Goal: Task Accomplishment & Management: Complete application form

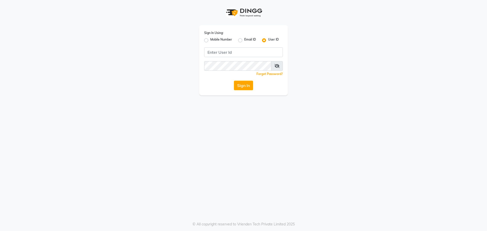
click at [210, 40] on label "Mobile Number" at bounding box center [221, 40] width 22 height 6
click at [210, 40] on input "Mobile Number" at bounding box center [211, 38] width 3 height 3
radio input "true"
radio input "false"
click at [240, 54] on input "Username" at bounding box center [252, 52] width 62 height 10
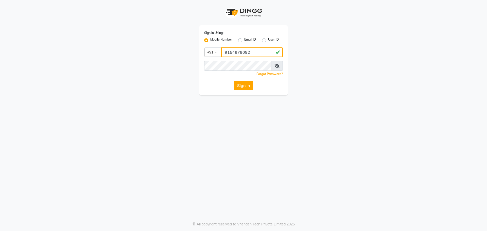
type input "9154979082"
click at [240, 77] on div "Sign In Using: Mobile Number Email ID User ID Country Code × [PHONE_NUMBER] Rem…" at bounding box center [243, 60] width 89 height 70
click at [234, 81] on button "Sign In" at bounding box center [243, 86] width 19 height 10
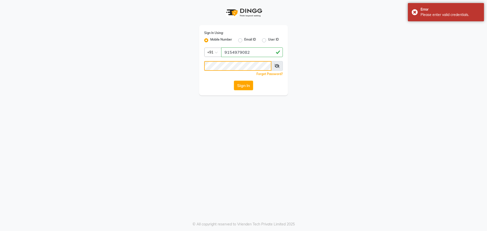
click at [234, 81] on button "Sign In" at bounding box center [243, 86] width 19 height 10
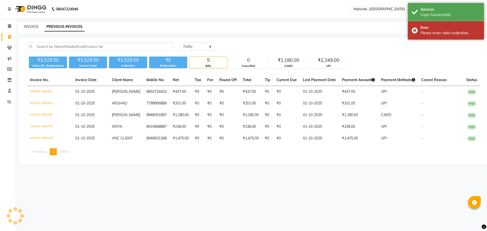
select select "en"
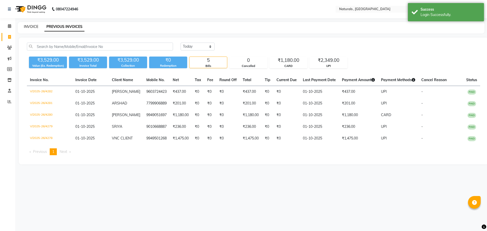
click at [28, 26] on link "INVOICE" at bounding box center [31, 26] width 14 height 5
select select "service"
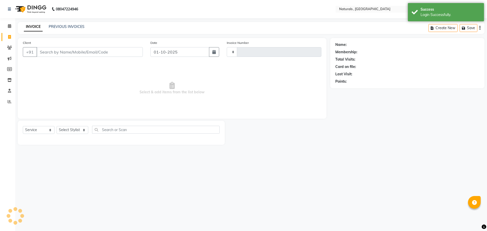
type input "4283"
select select "5818"
click at [78, 133] on select "Select Stylist" at bounding box center [73, 130] width 32 height 8
select select "86727"
click at [57, 126] on select "Select Stylist ASFIYA (L-3) BHAGYA SHREE GM [PERSON_NAME] (L-2) [PERSON_NAME] (…" at bounding box center [76, 130] width 38 height 8
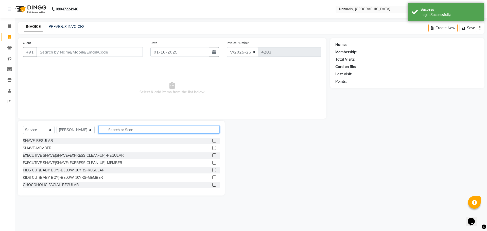
click at [123, 129] on input "text" at bounding box center [158, 130] width 121 height 8
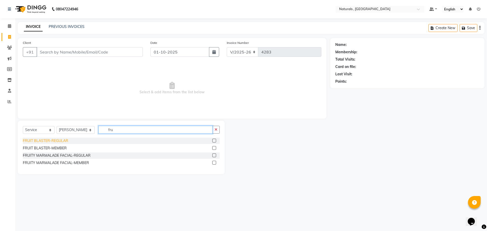
type input "fru"
click at [52, 140] on div "FRUIT BLASTER-REGULAR" at bounding box center [45, 140] width 45 height 5
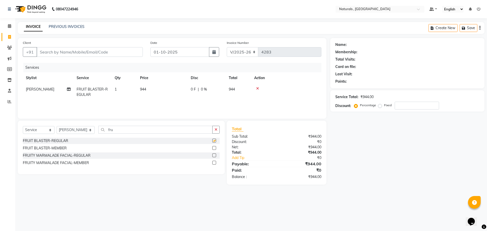
checkbox input "false"
click at [115, 132] on input "fru" at bounding box center [155, 130] width 114 height 8
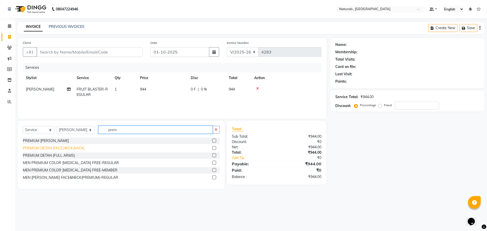
type input "prem"
click at [54, 147] on div "PREMIUM DETAN (FACE,NECK,BACK)" at bounding box center [54, 147] width 62 height 5
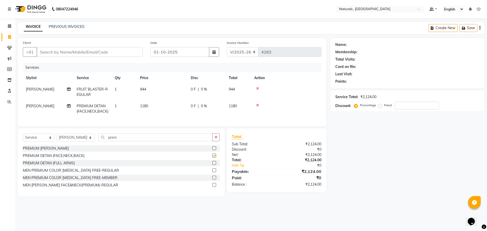
checkbox input "false"
click at [132, 141] on input "prem" at bounding box center [155, 137] width 114 height 8
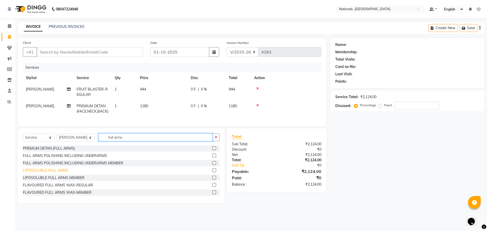
type input "full arms"
click at [63, 173] on div "LIPOSOLUBLE FULL ARMS" at bounding box center [45, 170] width 45 height 5
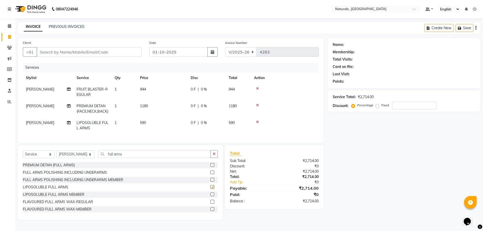
checkbox input "false"
click at [134, 158] on input "full arms" at bounding box center [154, 154] width 113 height 8
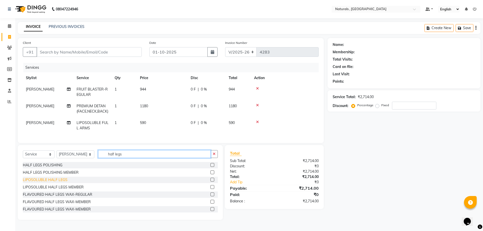
type input "half legs"
click at [60, 182] on div "LIPOSOLUBLE HALF LEGS" at bounding box center [45, 179] width 45 height 5
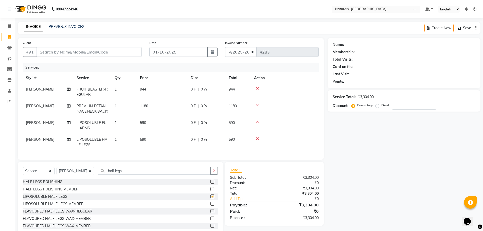
checkbox input "false"
click at [139, 171] on input "half legs" at bounding box center [154, 171] width 113 height 8
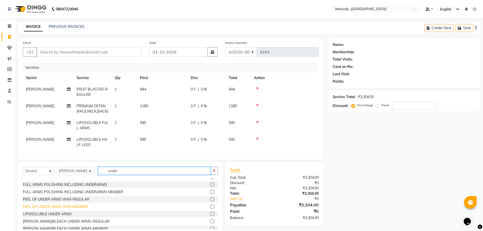
scroll to position [23, 0]
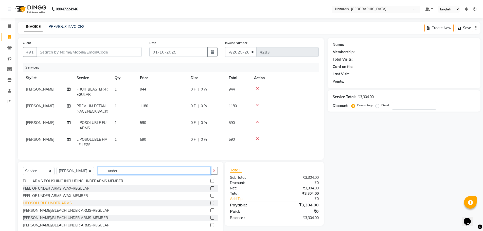
type input "under"
click at [45, 206] on div "LIPOSOLUBLE UNDER ARMS" at bounding box center [47, 202] width 49 height 5
checkbox input "false"
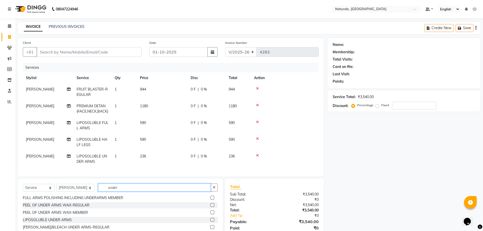
click at [125, 191] on input "under" at bounding box center [154, 188] width 113 height 8
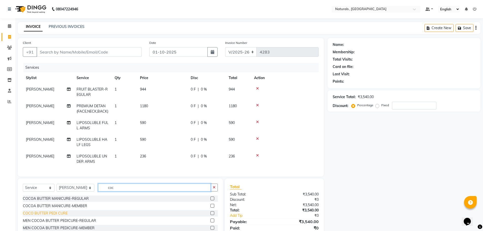
type input "coc"
click at [54, 216] on div "COCO BUTTER PEDI CURE" at bounding box center [45, 213] width 45 height 5
checkbox input "false"
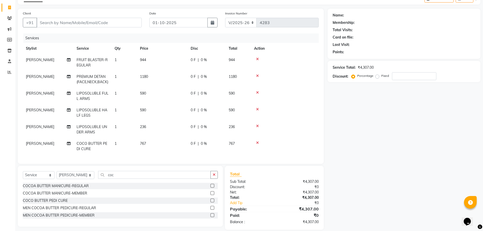
scroll to position [37, 0]
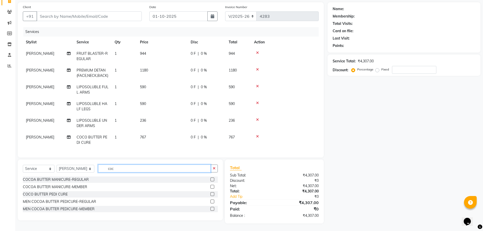
click at [127, 167] on input "coc" at bounding box center [154, 168] width 113 height 8
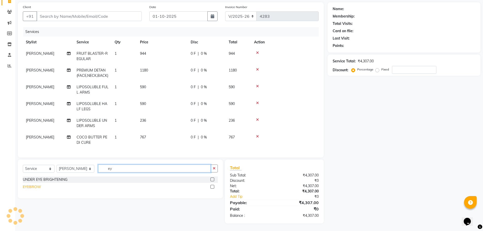
type input "ey"
click at [33, 188] on div "EYEBROW" at bounding box center [32, 186] width 18 height 5
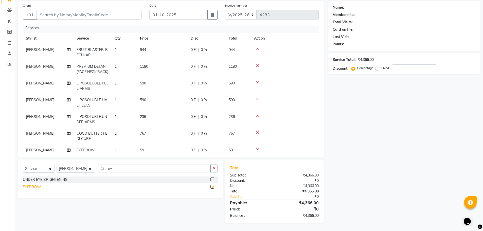
checkbox input "false"
click at [123, 171] on input "ey" at bounding box center [154, 168] width 113 height 8
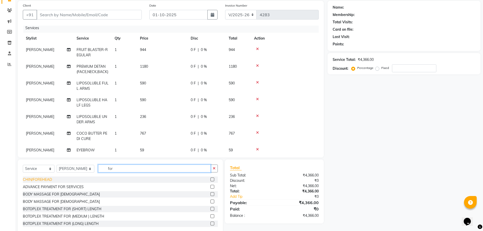
type input "for"
click at [49, 180] on div "CHIN/FOREHEAD" at bounding box center [37, 179] width 29 height 5
checkbox input "false"
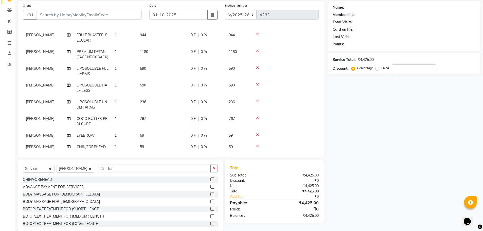
scroll to position [25, 0]
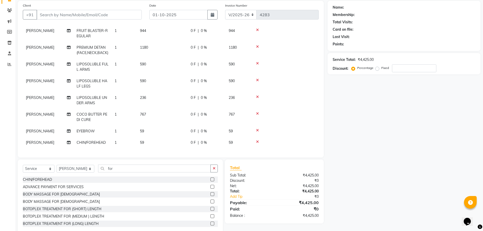
click at [144, 125] on td "59" at bounding box center [162, 130] width 51 height 11
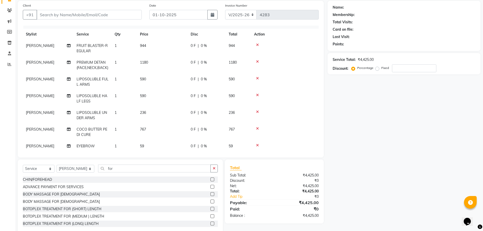
select select "86727"
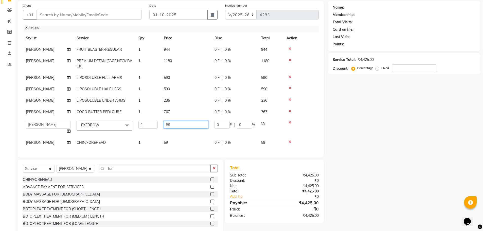
click at [178, 121] on input "59" at bounding box center [186, 125] width 45 height 8
type input "5"
type input "70"
click at [361, 165] on div "Name: Membership: Total Visits: Card on file: Last Visit: Points: Service Total…" at bounding box center [405, 117] width 157 height 233
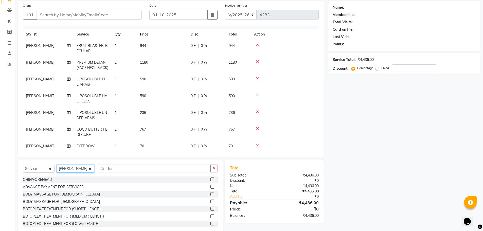
click at [71, 168] on select "Select Stylist ASFIYA (L-3) BHAGYA SHREE GM [PERSON_NAME] (L-2) [PERSON_NAME] (…" at bounding box center [76, 169] width 38 height 8
select select "74680"
click at [57, 165] on select "Select Stylist ASFIYA (L-3) BHAGYA SHREE GM [PERSON_NAME] (L-2) [PERSON_NAME] (…" at bounding box center [76, 169] width 38 height 8
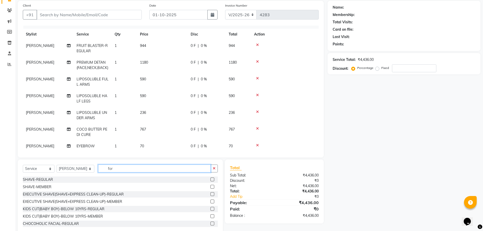
click at [126, 169] on input "for" at bounding box center [154, 168] width 113 height 8
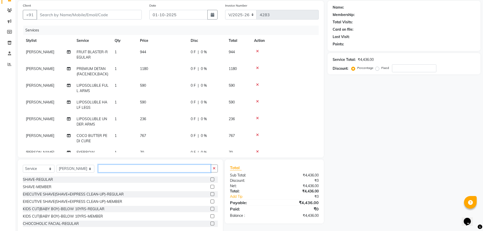
click at [119, 167] on input "text" at bounding box center [154, 168] width 113 height 8
click at [119, 168] on input "text" at bounding box center [154, 168] width 113 height 8
type input "a"
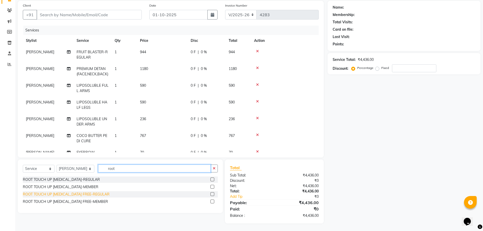
type input "root"
click at [76, 194] on div "ROOT TOUCH UP [MEDICAL_DATA] FREE-REGULAR" at bounding box center [66, 194] width 87 height 5
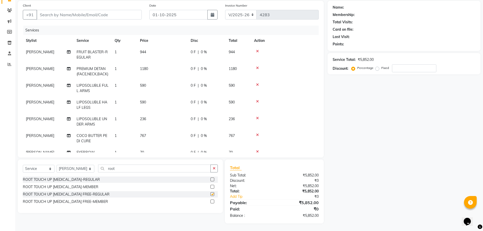
checkbox input "false"
click at [96, 16] on input "Client" at bounding box center [88, 15] width 105 height 10
type input "9"
type input "0"
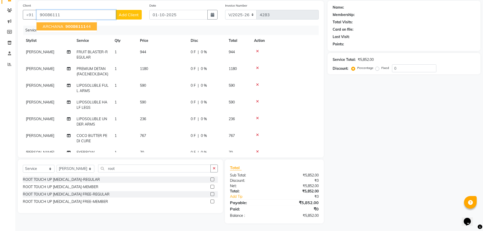
drag, startPoint x: 89, startPoint y: 27, endPoint x: 89, endPoint y: 42, distance: 14.2
click at [89, 40] on div "Client [PHONE_NUMBER] ARCHANA 90086111 44 Add Client Date [DATE] Invoice Number…" at bounding box center [171, 79] width 306 height 157
click at [90, 27] on button "ARCHANA 90086111 44" at bounding box center [66, 26] width 60 height 8
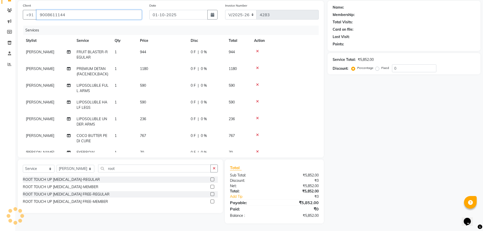
type input "9008611144"
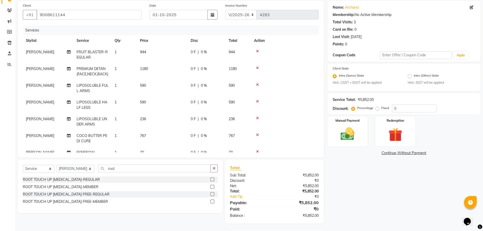
click at [385, 204] on div "Name: Archana Membership: No Active Membership Total Visits: 3 Card on file: 0 …" at bounding box center [405, 112] width 157 height 223
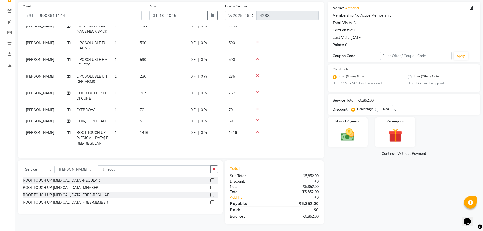
scroll to position [37, 0]
click at [360, 131] on div "Manual Payment" at bounding box center [347, 131] width 42 height 31
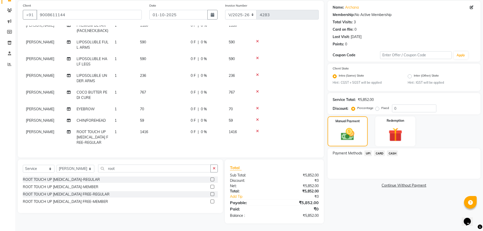
click at [368, 151] on span "UPI" at bounding box center [368, 153] width 8 height 6
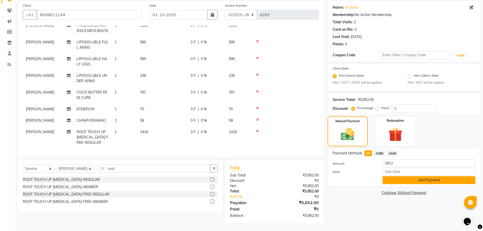
click at [405, 179] on button "Add Payment" at bounding box center [428, 180] width 93 height 8
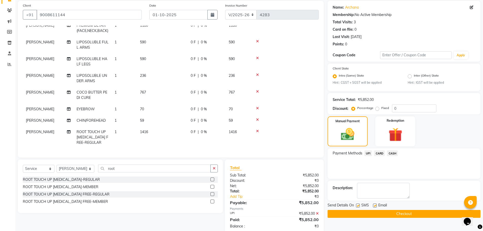
scroll to position [48, 0]
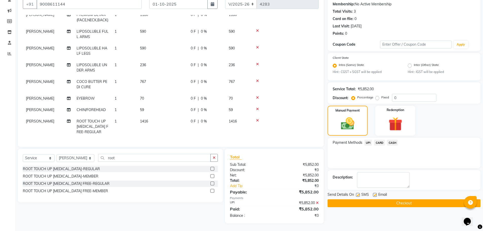
click at [406, 201] on button "Checkout" at bounding box center [403, 203] width 153 height 8
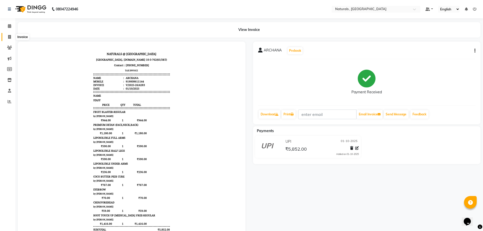
click at [10, 38] on icon at bounding box center [9, 37] width 3 height 4
select select "5818"
select select "service"
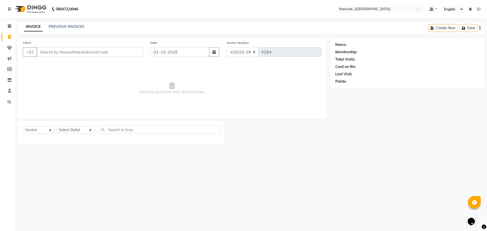
click at [78, 52] on input "Client" at bounding box center [89, 52] width 106 height 10
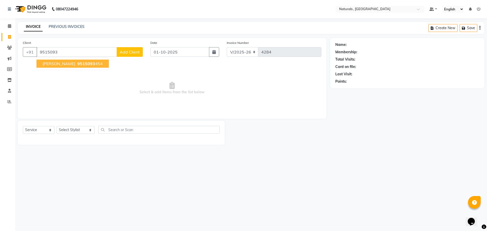
click at [78, 62] on span "9515093" at bounding box center [86, 63] width 18 height 5
type input "9515093454"
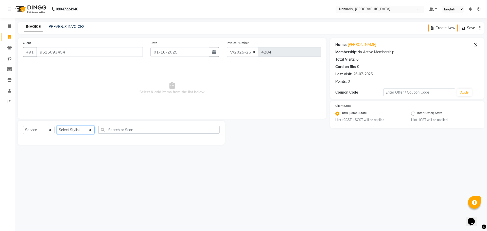
click at [79, 131] on select "Select Stylist ASFIYA (L-3) BHAGYA SHREE GM [PERSON_NAME] (L-2) [PERSON_NAME] (…" at bounding box center [76, 130] width 38 height 8
select select "57907"
click at [57, 126] on select "Select Stylist ASFIYA (L-3) BHAGYA SHREE GM [PERSON_NAME] (L-2) [PERSON_NAME] (…" at bounding box center [76, 130] width 38 height 8
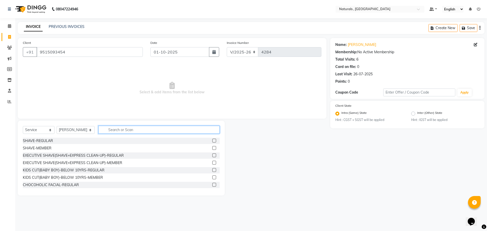
click at [127, 127] on input "text" at bounding box center [158, 130] width 121 height 8
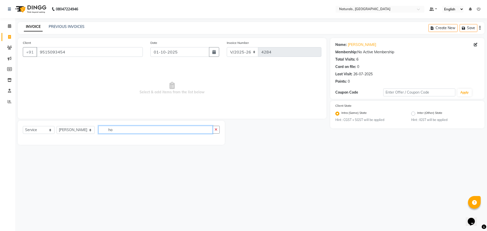
type input "h"
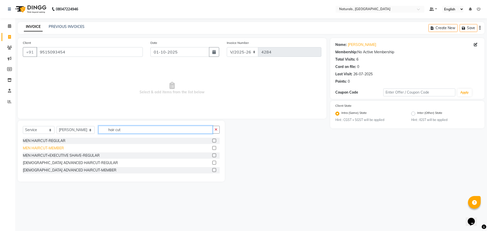
type input "hair cut"
click at [55, 149] on div "MEN HAIRCUT-MEMBER" at bounding box center [43, 147] width 41 height 5
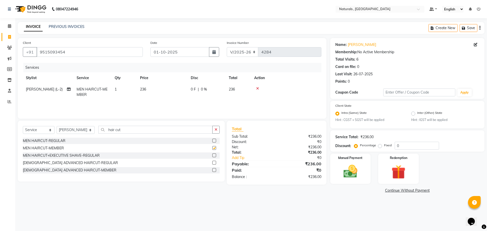
checkbox input "false"
click at [135, 128] on input "hair cut" at bounding box center [155, 130] width 114 height 8
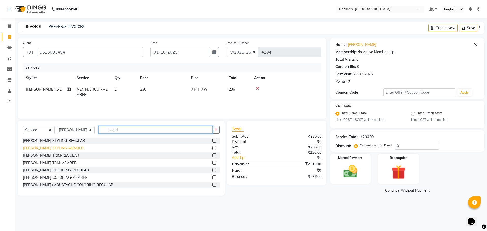
type input "beard"
click at [58, 148] on div "[PERSON_NAME] STYLING-MEMBER" at bounding box center [53, 147] width 61 height 5
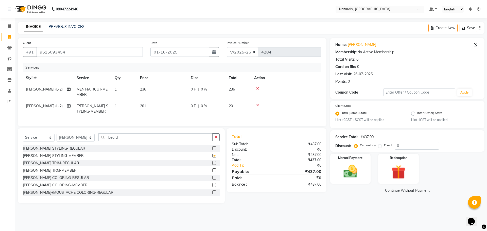
checkbox input "false"
click at [125, 140] on input "beard" at bounding box center [155, 137] width 114 height 8
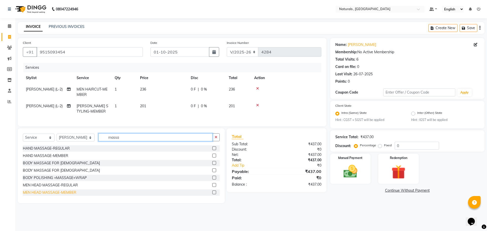
type input "massa"
click at [43, 195] on div "MEN HEAD MASSAGE-MEMBER" at bounding box center [49, 192] width 53 height 5
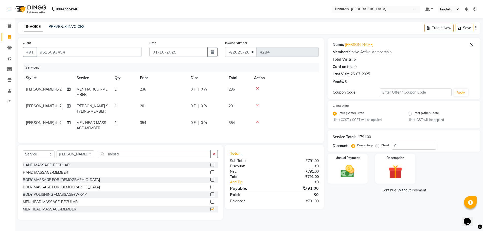
checkbox input "false"
click at [151, 119] on td "354" at bounding box center [162, 125] width 51 height 17
select select "57907"
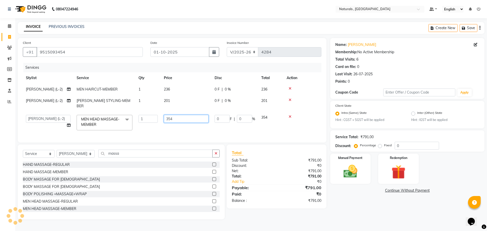
click at [189, 115] on input "354" at bounding box center [186, 119] width 45 height 8
type input "3"
type input "413"
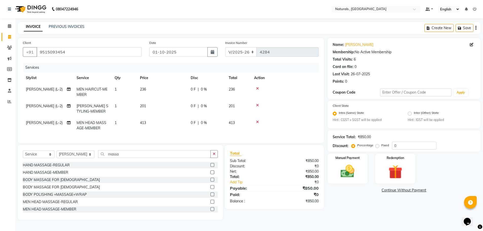
click at [354, 224] on main "INVOICE PREVIOUS INVOICES Create New Save Client [PHONE_NUMBER] Date [DATE] Inv…" at bounding box center [249, 124] width 468 height 205
click at [124, 156] on input "massa" at bounding box center [154, 154] width 113 height 8
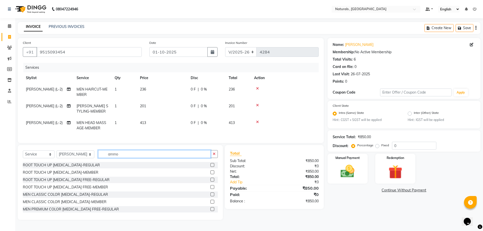
scroll to position [25, 0]
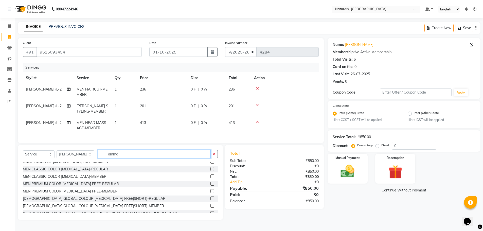
click at [125, 158] on input "ammo" at bounding box center [154, 154] width 113 height 8
type input "ammo"
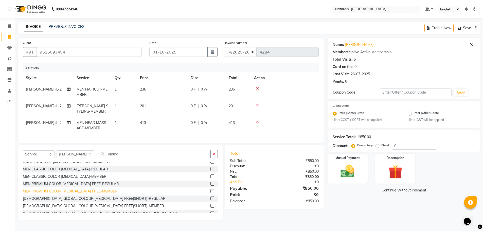
click at [99, 194] on div "MEN PREMIUM COLOR [MEDICAL_DATA] FREE-MEMBER" at bounding box center [70, 191] width 95 height 5
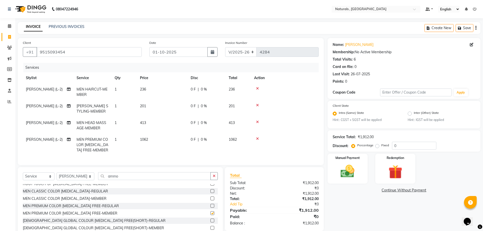
checkbox input "false"
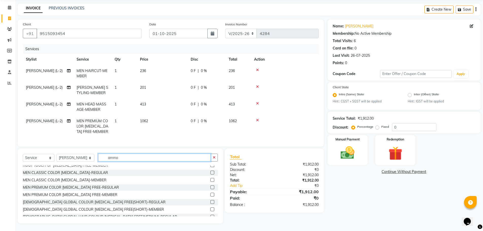
click at [137, 154] on input "ammo" at bounding box center [154, 158] width 113 height 8
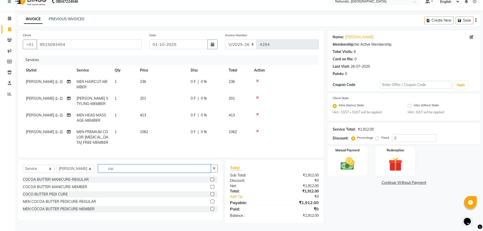
scroll to position [0, 0]
type input "coc"
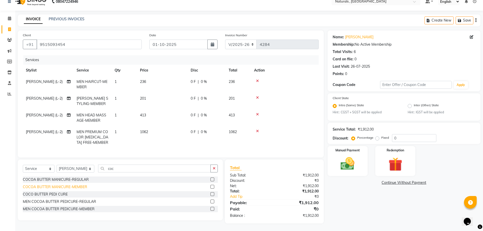
click at [69, 188] on div "COCOA BUTTER MANICURE-MEMBER" at bounding box center [55, 186] width 64 height 5
checkbox input "false"
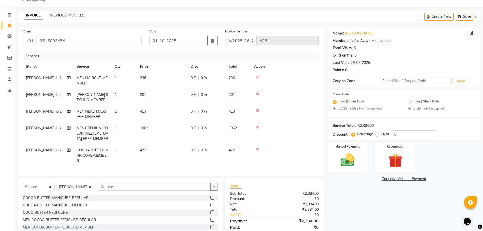
scroll to position [33, 0]
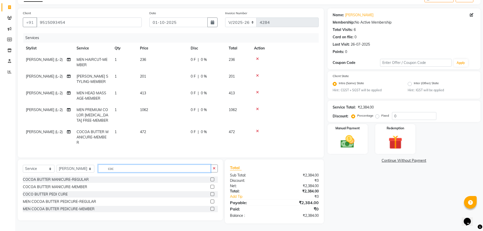
click at [117, 169] on input "coc" at bounding box center [154, 168] width 113 height 8
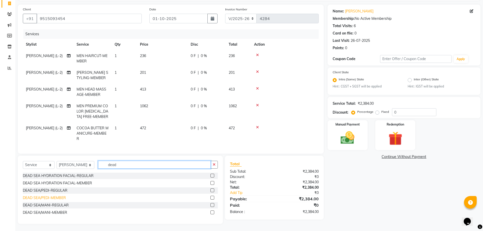
type input "dead"
click at [49, 200] on div "DEAD SEA/PEDI-MEMBER" at bounding box center [44, 197] width 43 height 5
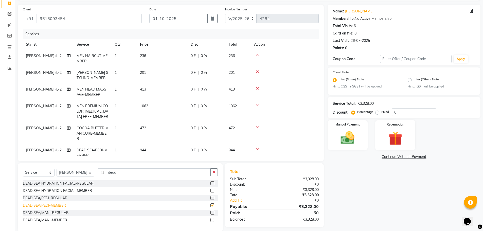
checkbox input "false"
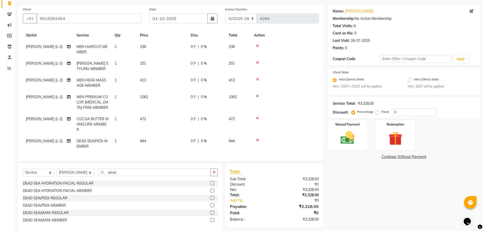
scroll to position [13, 0]
click at [257, 138] on icon at bounding box center [257, 140] width 3 height 4
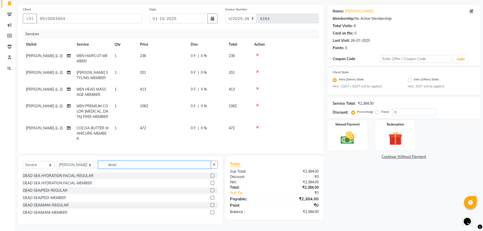
click at [129, 166] on input "dead" at bounding box center [154, 165] width 113 height 8
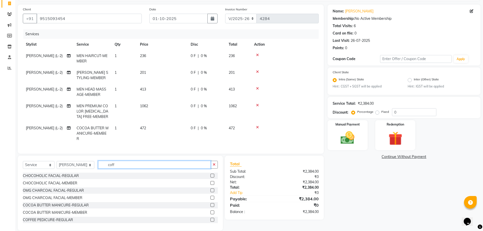
scroll to position [30, 0]
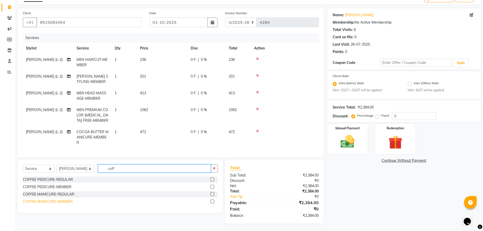
type input "coff"
click at [46, 200] on div "COFFEE MANICURE-MEMBER" at bounding box center [48, 201] width 50 height 5
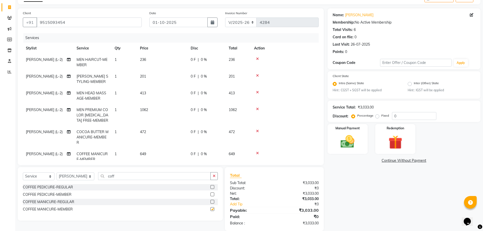
checkbox input "false"
click at [57, 194] on div "COFFEE PEDICURE-MEMBER" at bounding box center [47, 194] width 49 height 5
checkbox input "false"
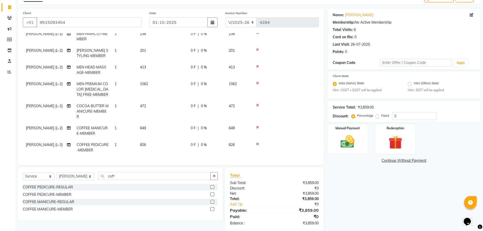
click at [256, 125] on icon at bounding box center [257, 127] width 3 height 4
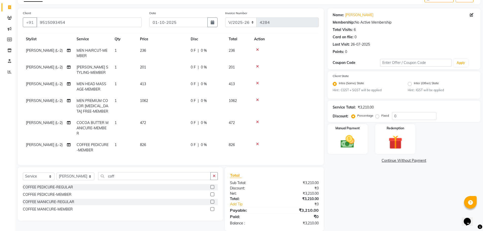
click at [256, 122] on td at bounding box center [285, 128] width 68 height 22
click at [256, 142] on icon at bounding box center [257, 144] width 3 height 4
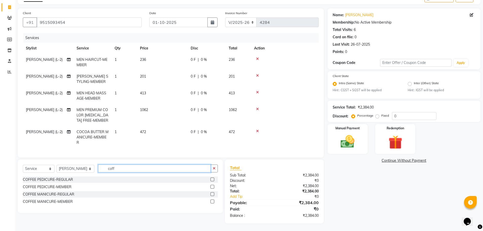
click at [129, 170] on input "coff" at bounding box center [154, 168] width 113 height 8
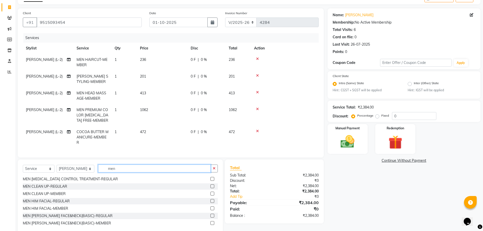
scroll to position [178, 0]
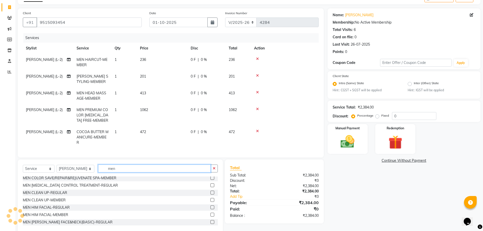
click at [130, 167] on input "men" at bounding box center [154, 168] width 113 height 8
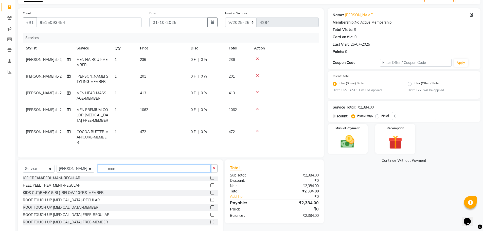
scroll to position [0, 0]
type input "m"
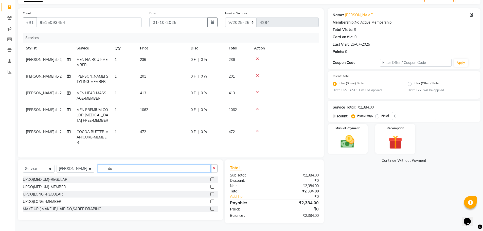
type input "d"
type input "coc"
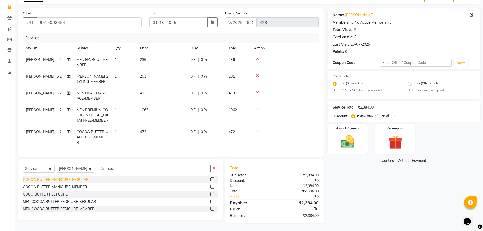
click at [60, 180] on div "COCOA BUTTER MANICURE-REGULAR" at bounding box center [56, 179] width 66 height 5
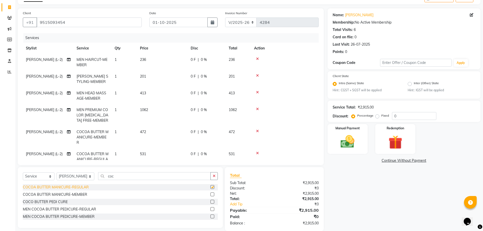
checkbox input "false"
click at [66, 193] on div "COCOA BUTTER MANICURE-MEMBER" at bounding box center [55, 194] width 64 height 5
checkbox input "false"
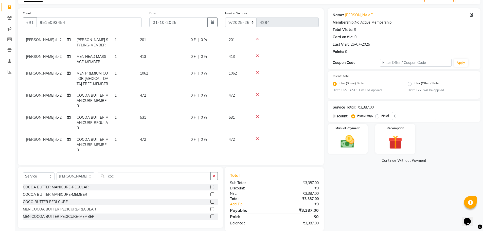
scroll to position [40, 0]
click at [69, 209] on div "MEN COCOA BUTTER PEDICURE-REGULAR" at bounding box center [59, 209] width 73 height 5
checkbox input "false"
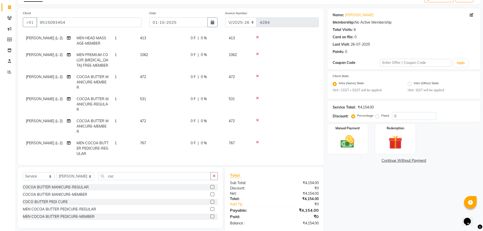
scroll to position [62, 0]
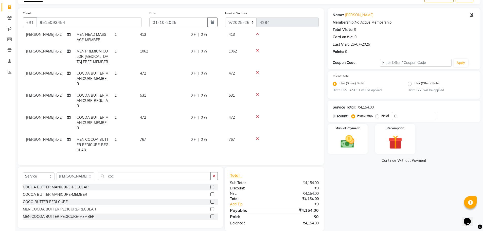
click at [258, 137] on icon at bounding box center [257, 139] width 3 height 4
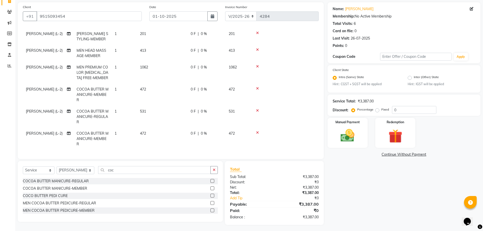
scroll to position [37, 0]
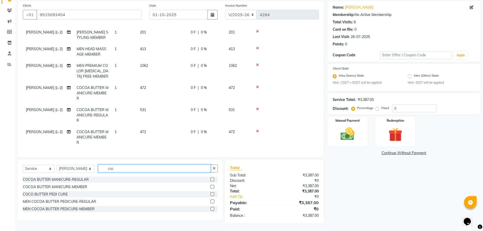
click at [121, 169] on input "coc" at bounding box center [154, 168] width 113 height 8
click at [78, 209] on div "MEN COCOA BUTTER PEDICURE-MEMBER" at bounding box center [59, 208] width 72 height 5
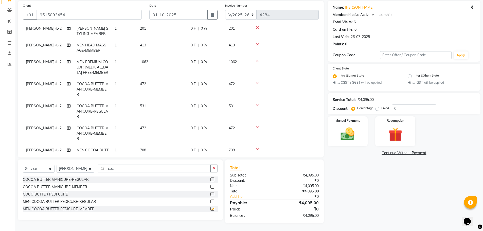
scroll to position [62, 0]
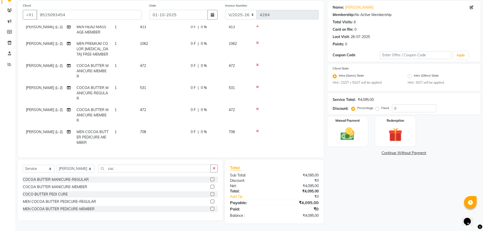
checkbox input "false"
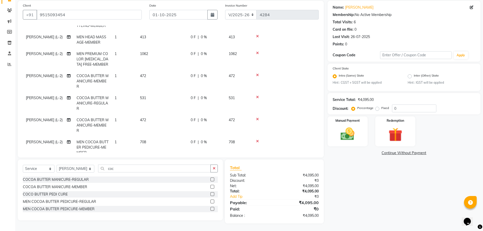
scroll to position [51, 0]
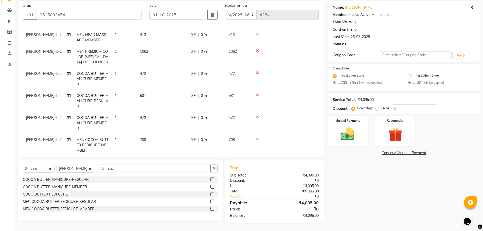
click at [258, 94] on icon at bounding box center [257, 95] width 3 height 4
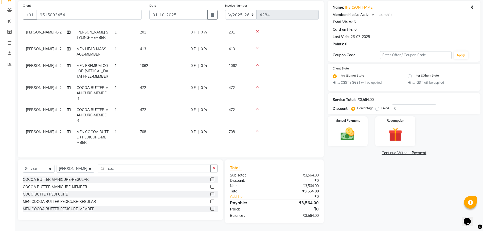
click at [257, 107] on icon at bounding box center [257, 109] width 3 height 4
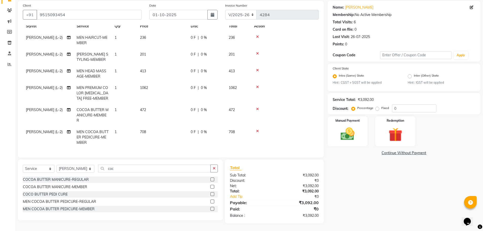
scroll to position [18, 0]
click at [256, 107] on icon at bounding box center [257, 109] width 3 height 4
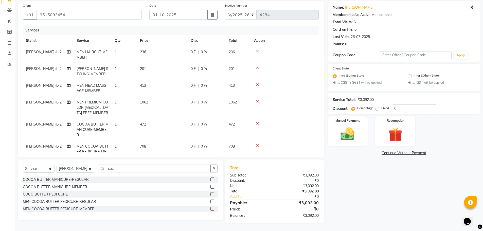
scroll to position [30, 0]
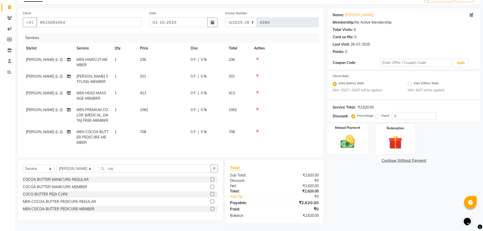
click at [345, 149] on img at bounding box center [347, 142] width 23 height 16
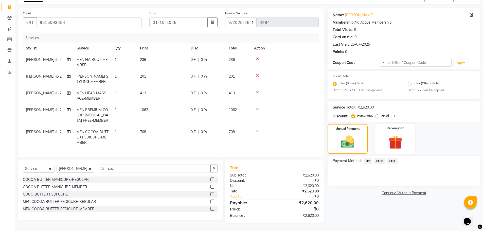
click at [366, 161] on span "UPI" at bounding box center [368, 161] width 8 height 6
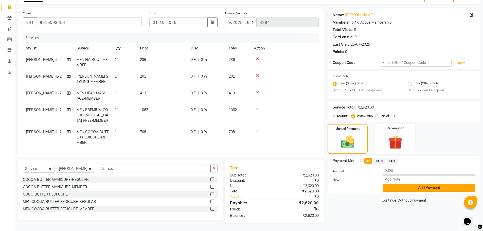
click at [393, 187] on button "Add Payment" at bounding box center [428, 188] width 93 height 8
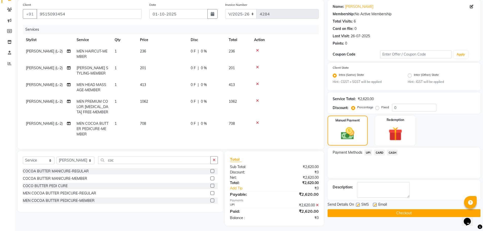
scroll to position [40, 0]
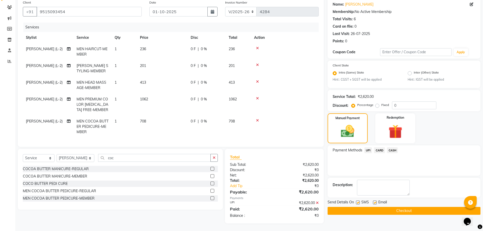
click at [390, 212] on button "Checkout" at bounding box center [403, 211] width 153 height 8
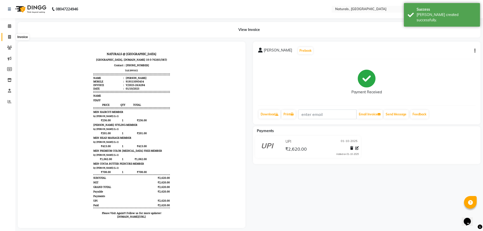
click at [12, 38] on span at bounding box center [9, 37] width 9 height 6
select select "service"
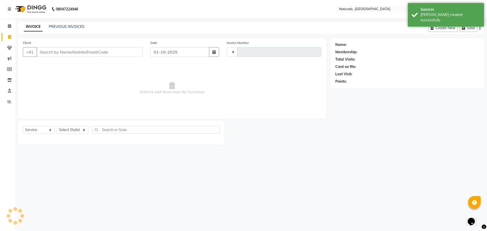
type input "4285"
select select "5818"
click at [68, 26] on link "PREVIOUS INVOICES" at bounding box center [67, 26] width 36 height 5
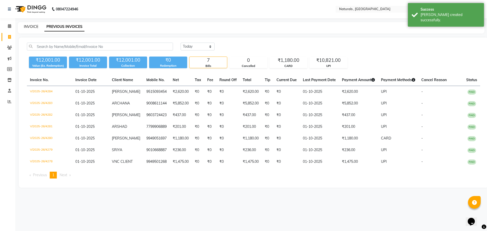
click at [28, 26] on link "INVOICE" at bounding box center [31, 26] width 14 height 5
select select "service"
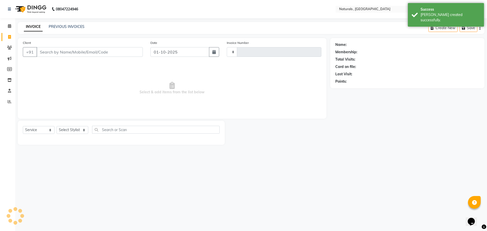
type input "4285"
select select "5818"
